Goal: Task Accomplishment & Management: Complete application form

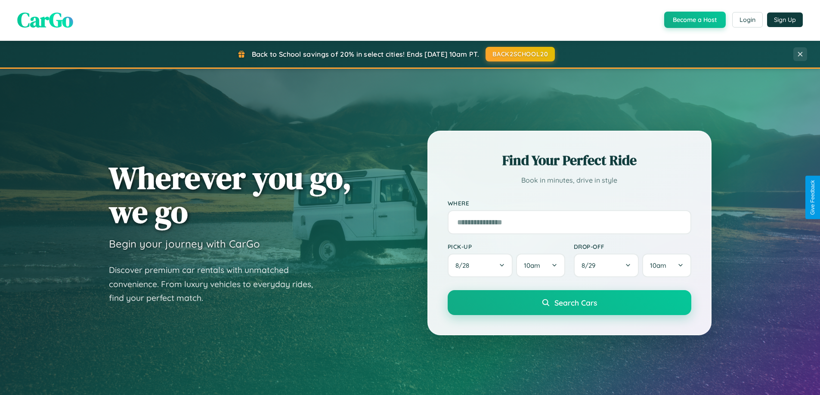
scroll to position [592, 0]
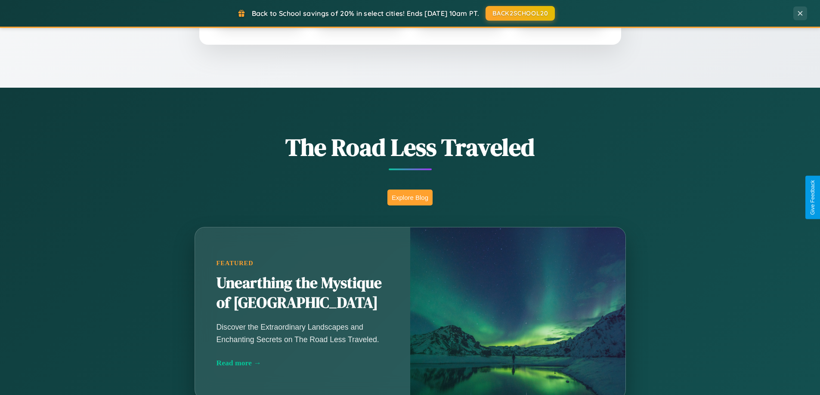
click at [410, 198] on button "Explore Blog" at bounding box center [409, 198] width 45 height 16
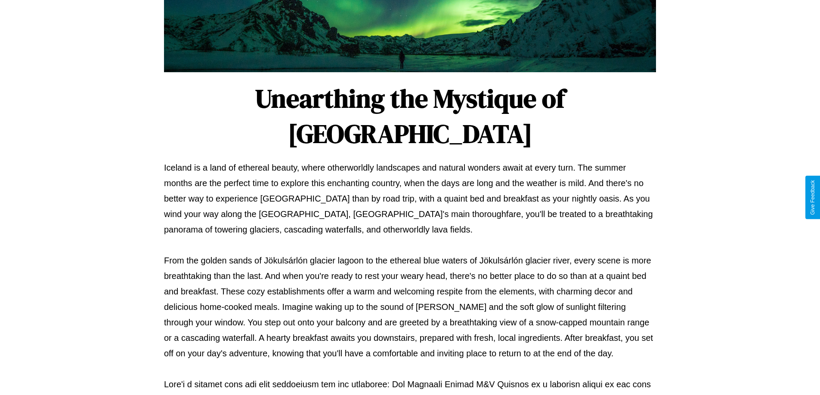
scroll to position [278, 0]
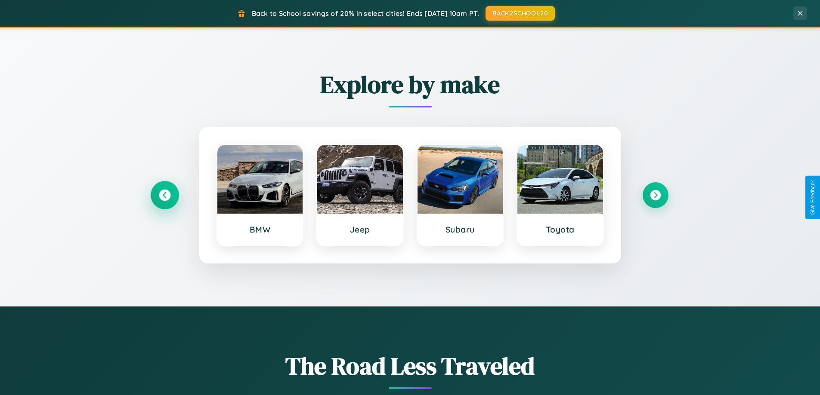
scroll to position [371, 0]
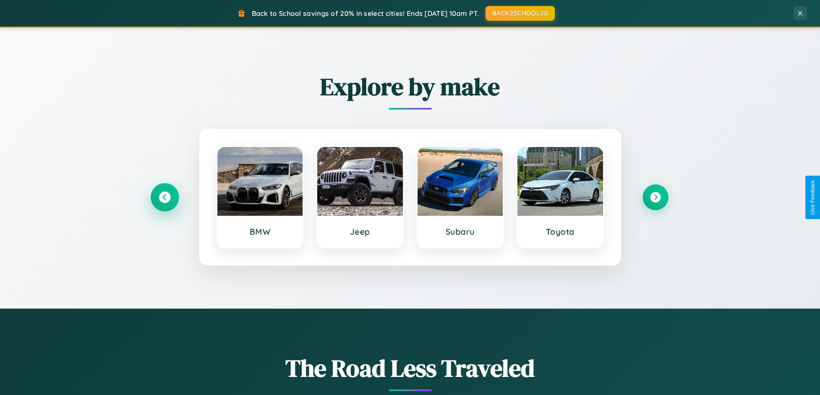
click at [164, 198] on icon at bounding box center [165, 198] width 12 height 12
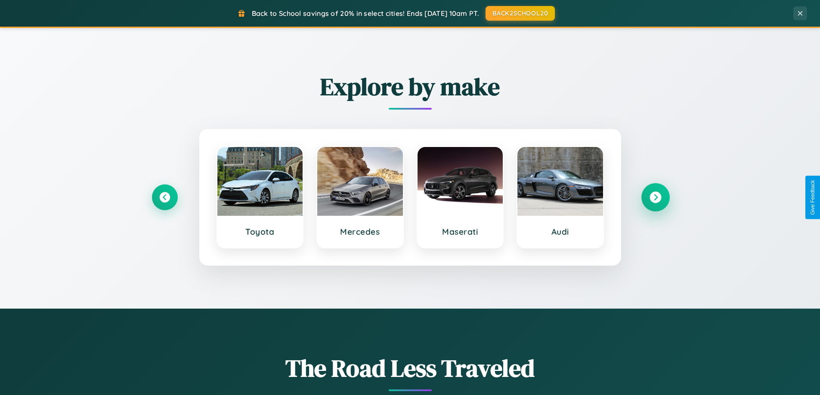
click at [655, 198] on icon at bounding box center [655, 198] width 12 height 12
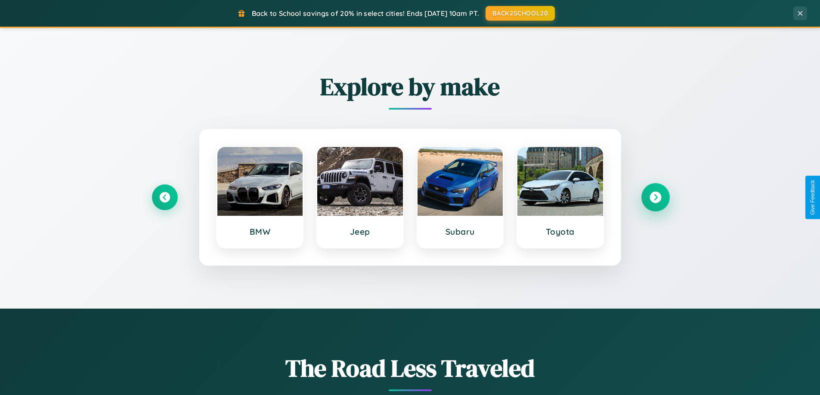
click at [655, 198] on icon at bounding box center [655, 198] width 12 height 12
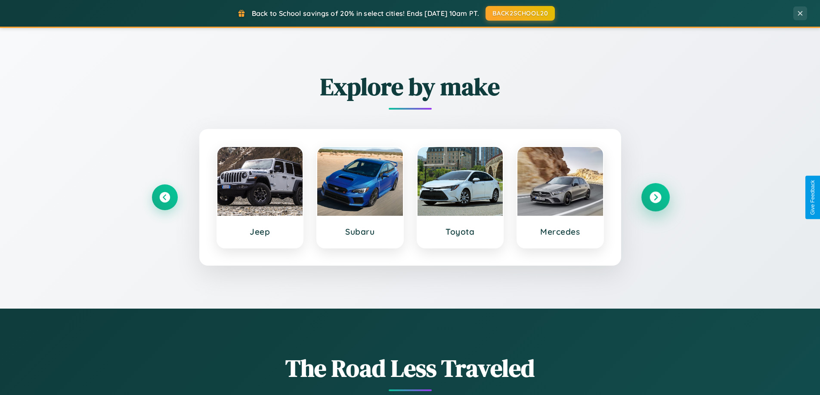
click at [655, 198] on icon at bounding box center [655, 198] width 12 height 12
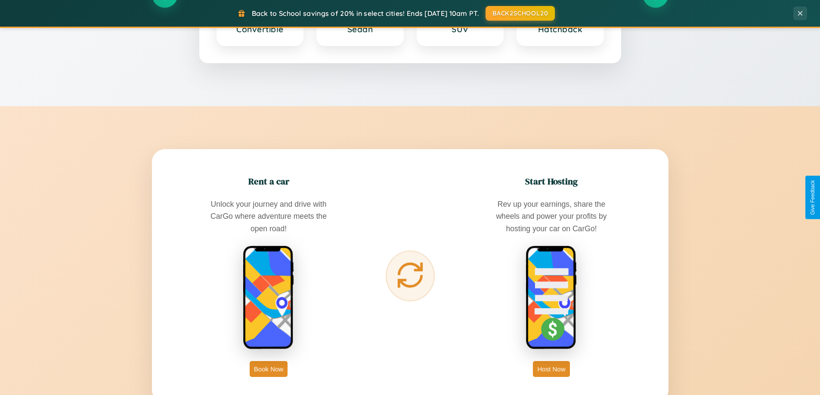
scroll to position [1383, 0]
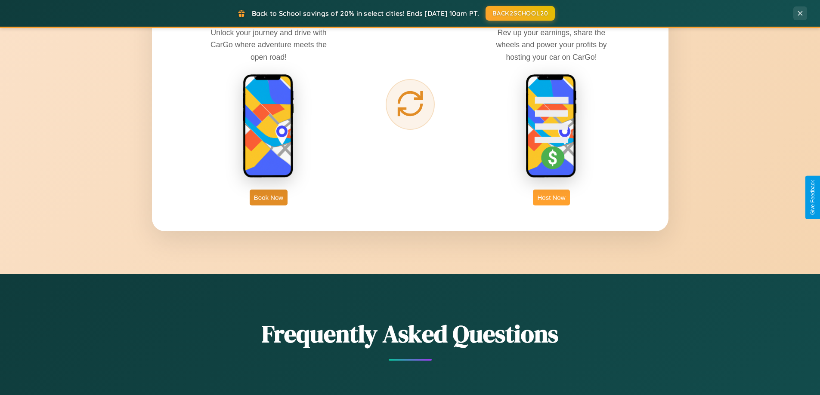
click at [551, 198] on button "Host Now" at bounding box center [551, 198] width 37 height 16
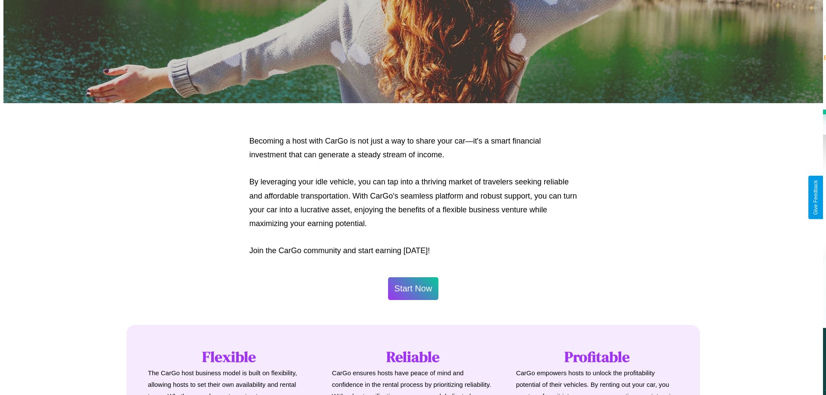
scroll to position [416, 0]
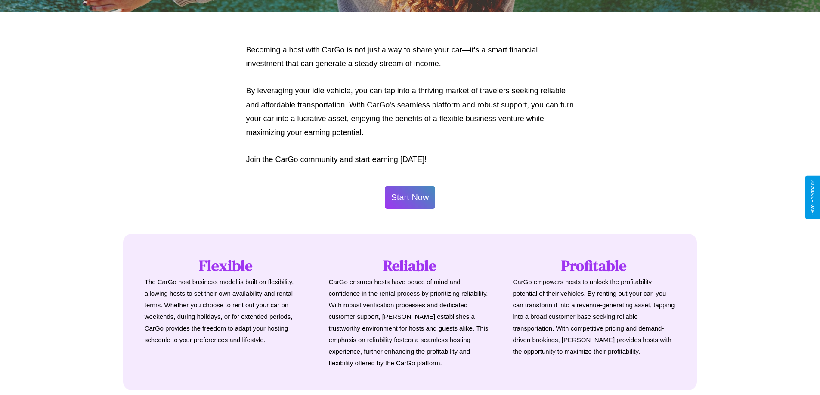
click at [410, 198] on button "Start Now" at bounding box center [410, 197] width 51 height 23
